Goal: Check status: Check status

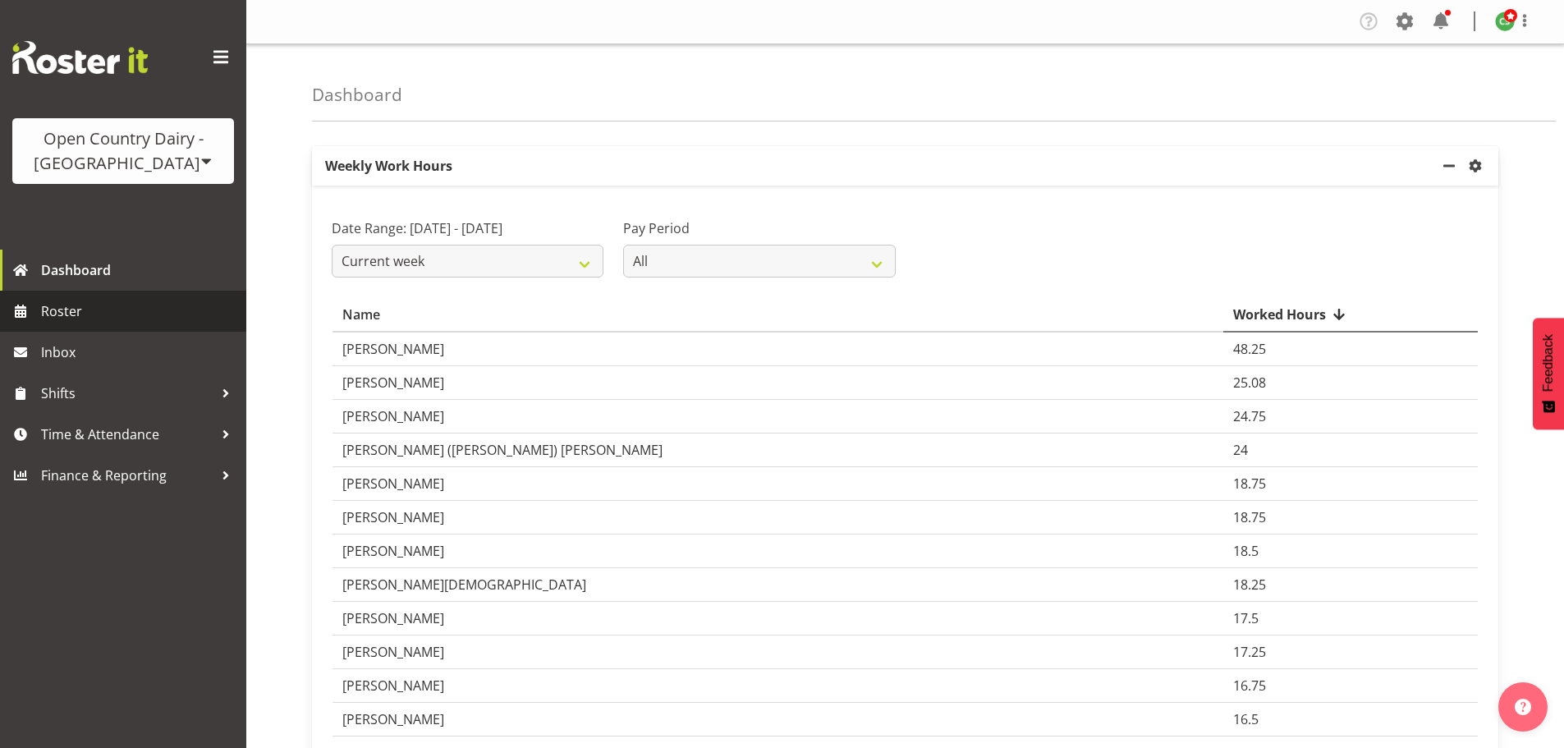
click at [75, 320] on span "Roster" at bounding box center [139, 311] width 197 height 25
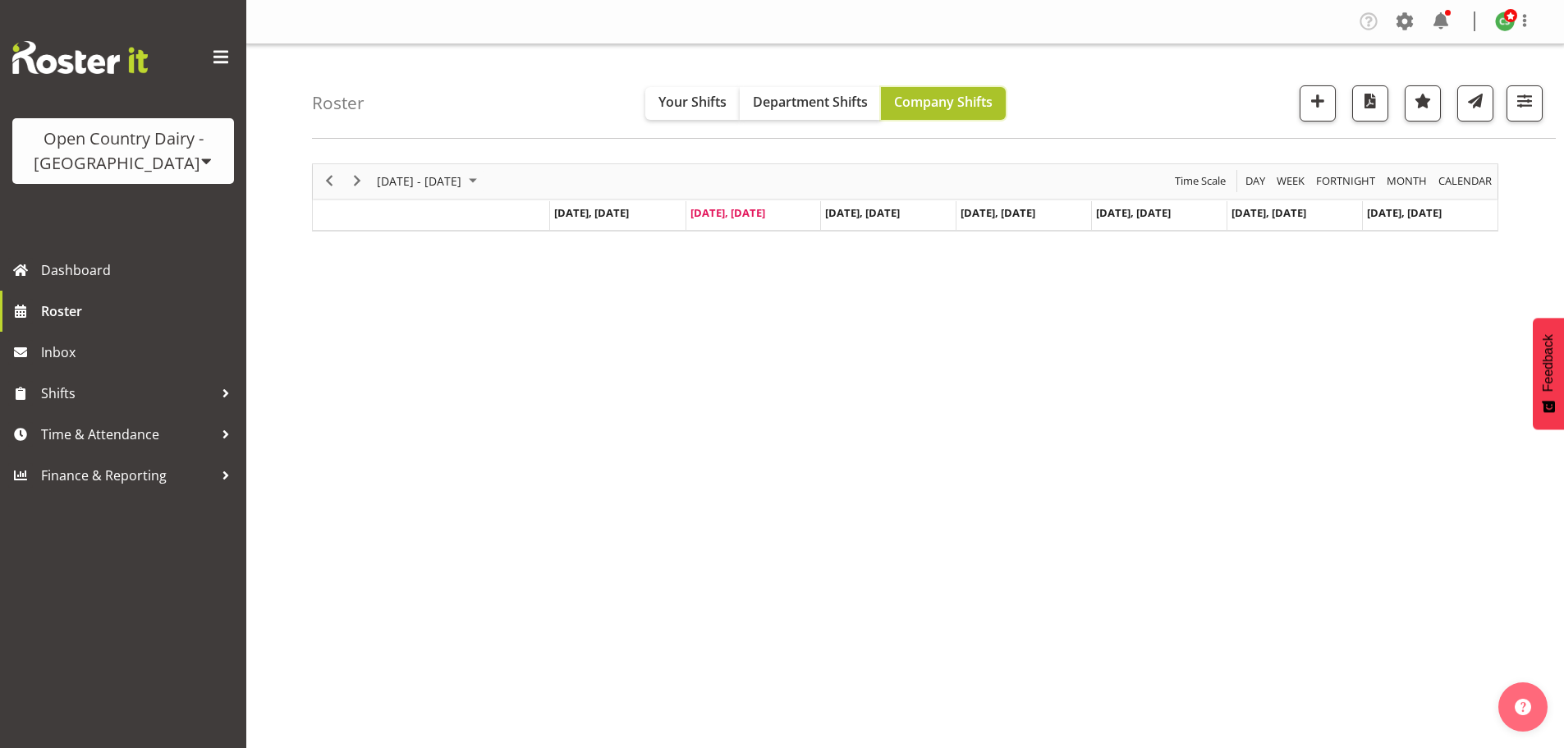
click at [948, 91] on button "Company Shifts" at bounding box center [943, 103] width 125 height 33
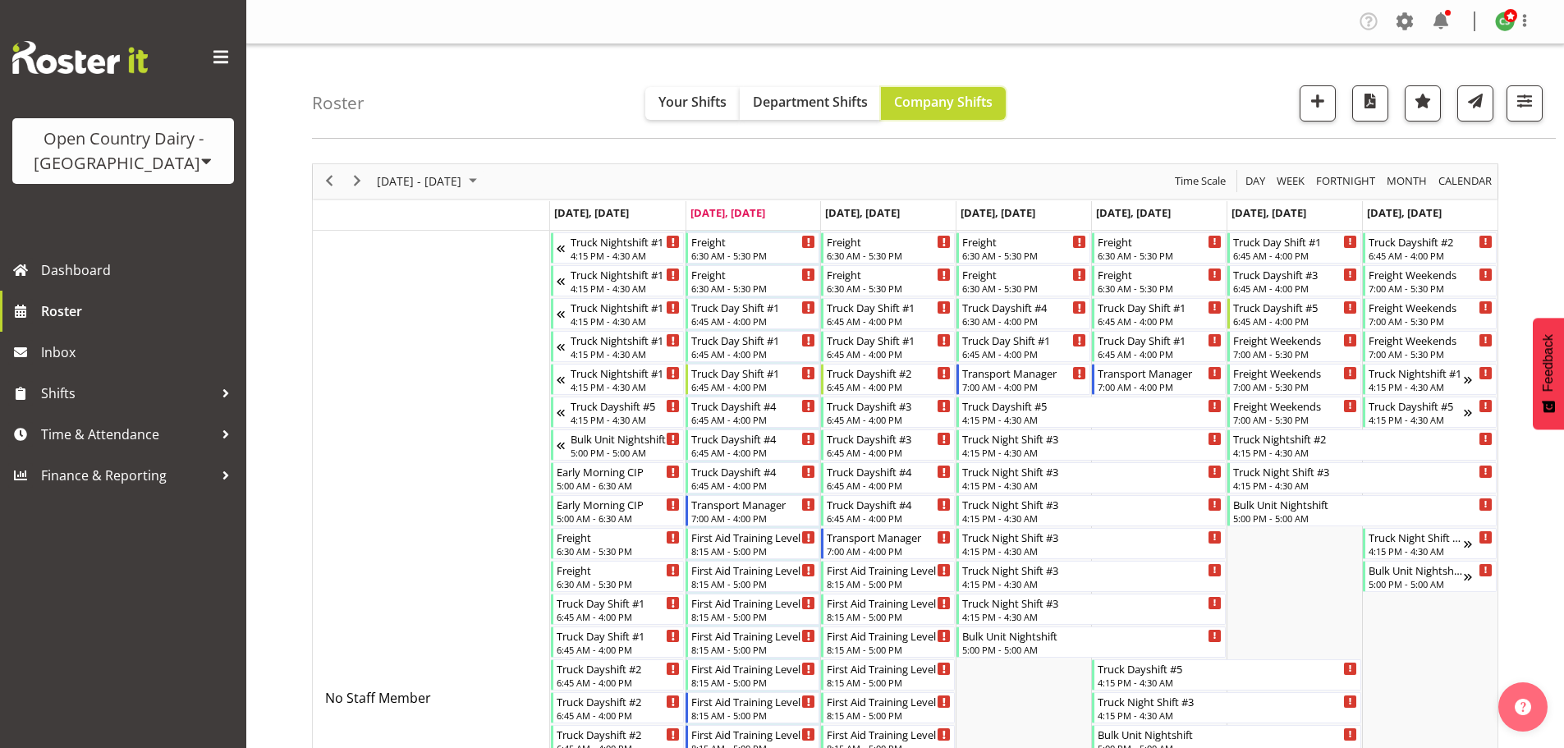
scroll to position [739, 0]
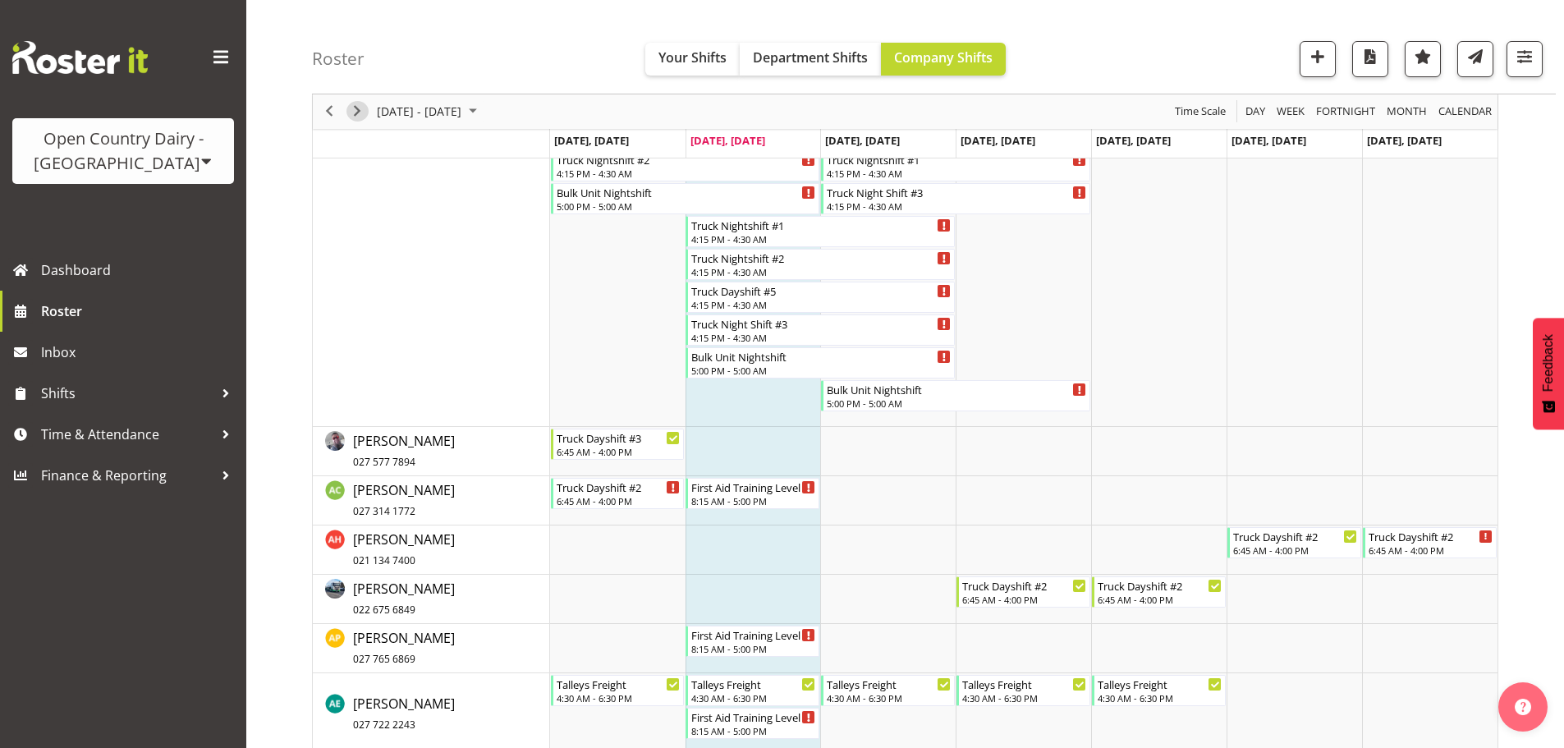
click at [355, 115] on span "Next" at bounding box center [357, 112] width 20 height 21
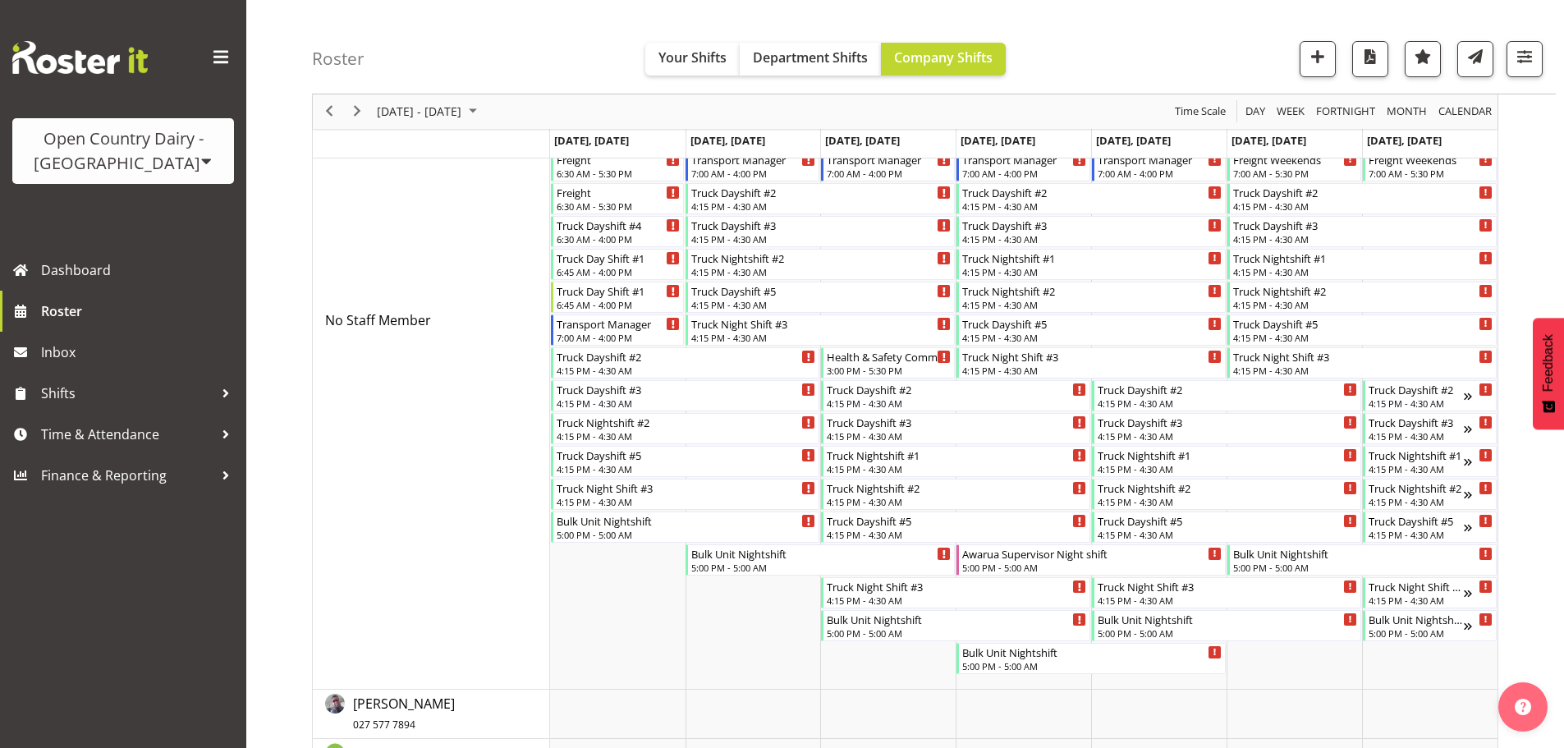
scroll to position [657, 0]
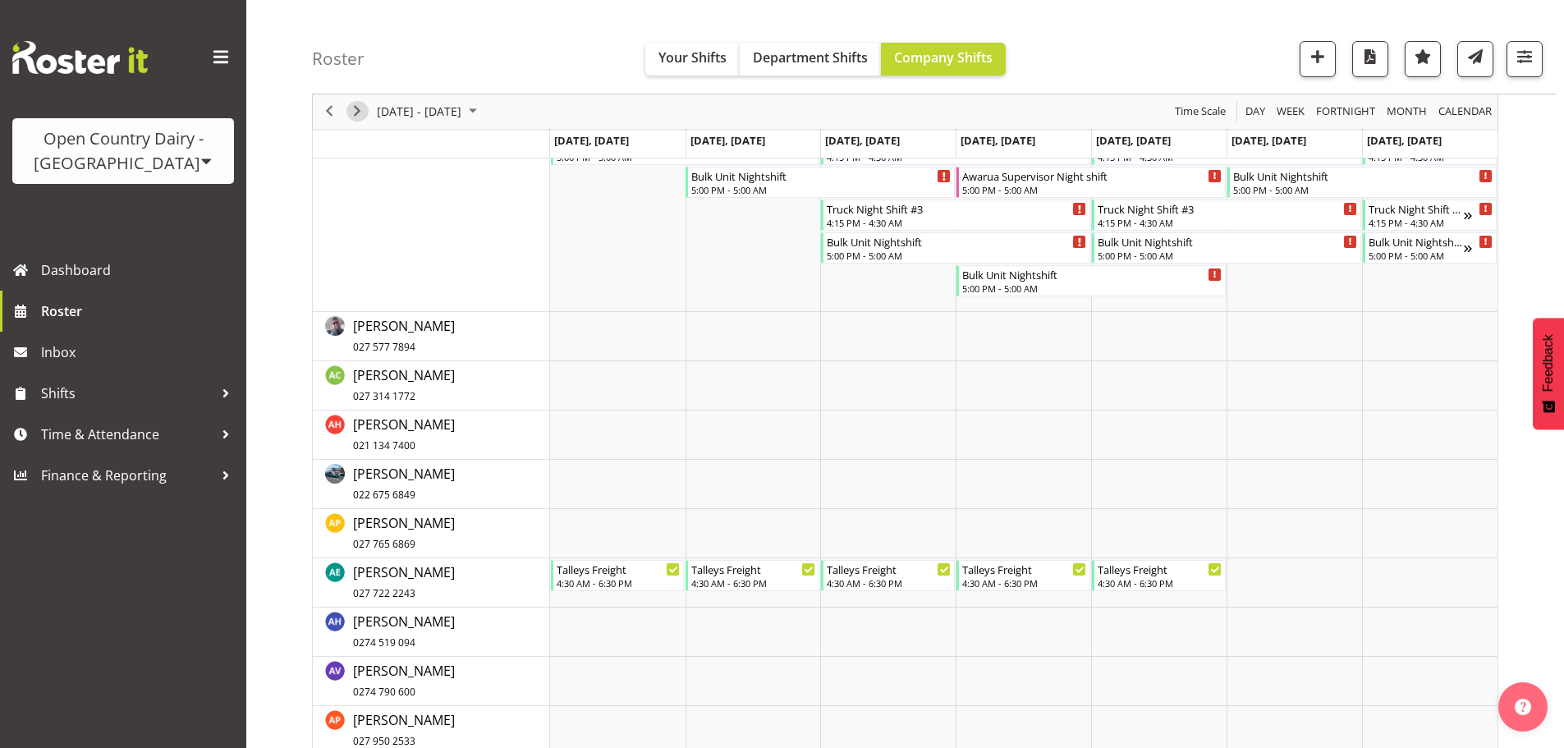
click at [360, 113] on span "Next" at bounding box center [357, 112] width 20 height 21
